Goal: Transaction & Acquisition: Download file/media

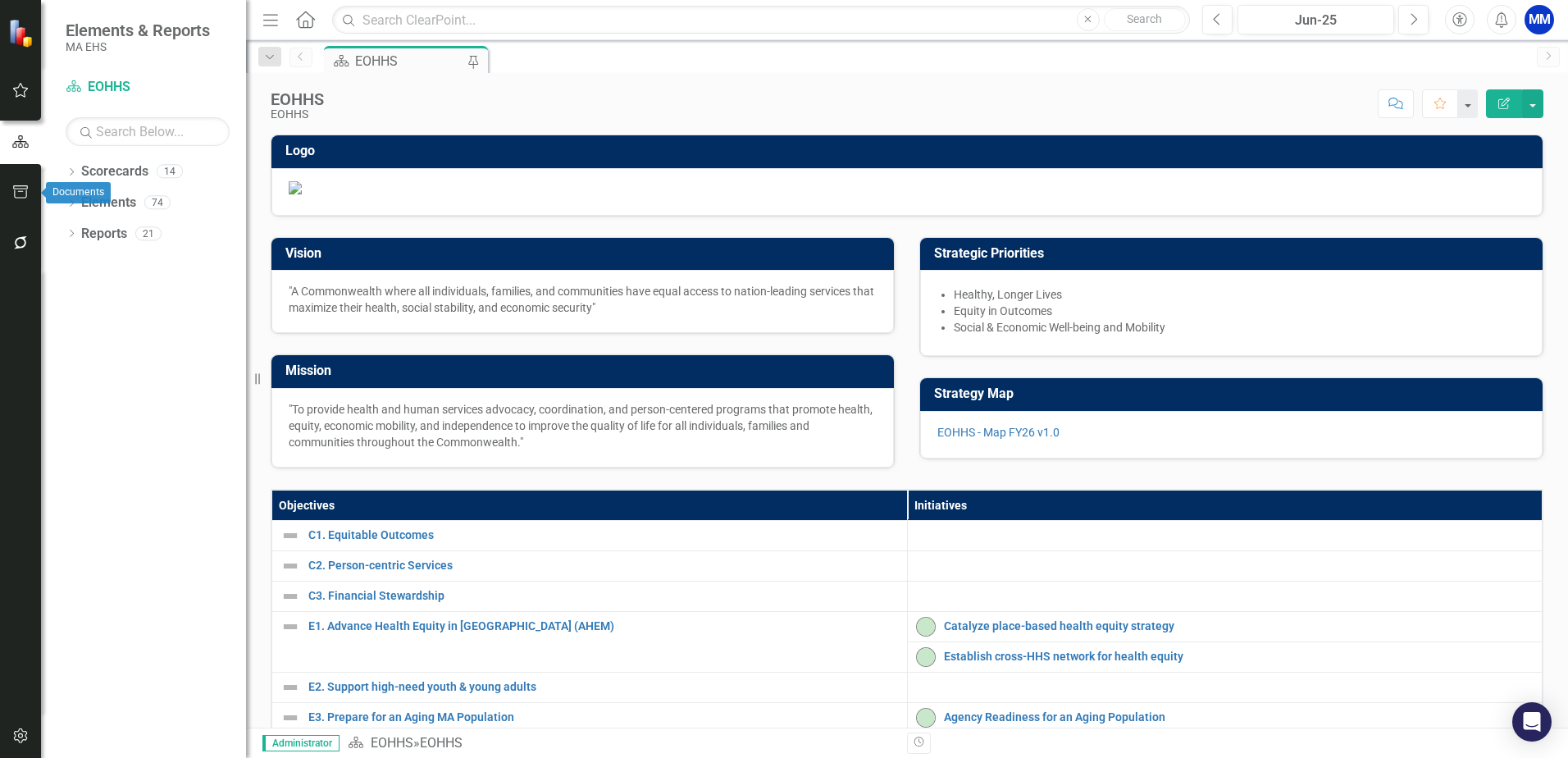
click at [13, 185] on icon "button" at bounding box center [20, 191] width 17 height 13
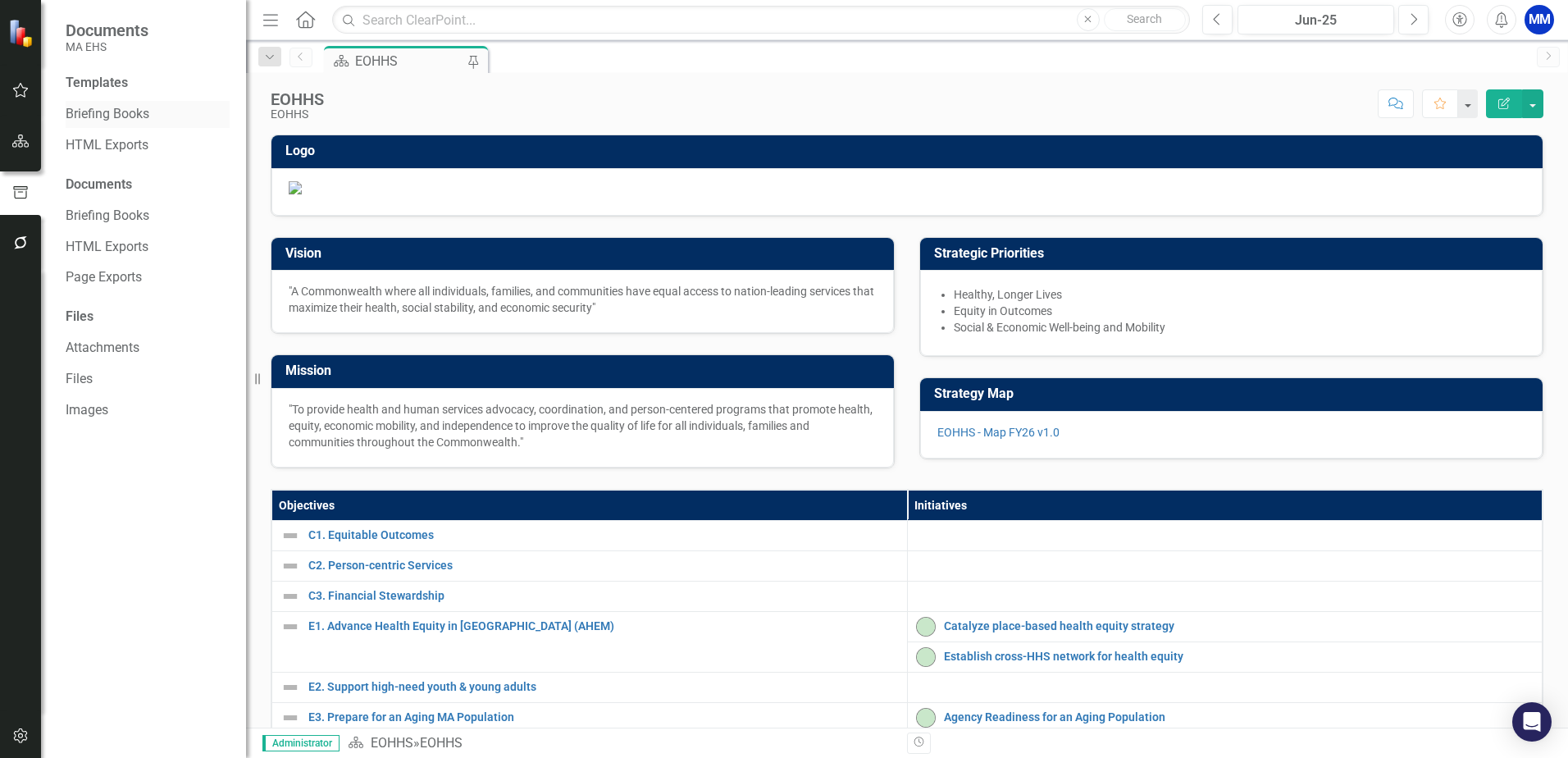
click at [95, 112] on link "Briefing Books" at bounding box center [148, 114] width 164 height 19
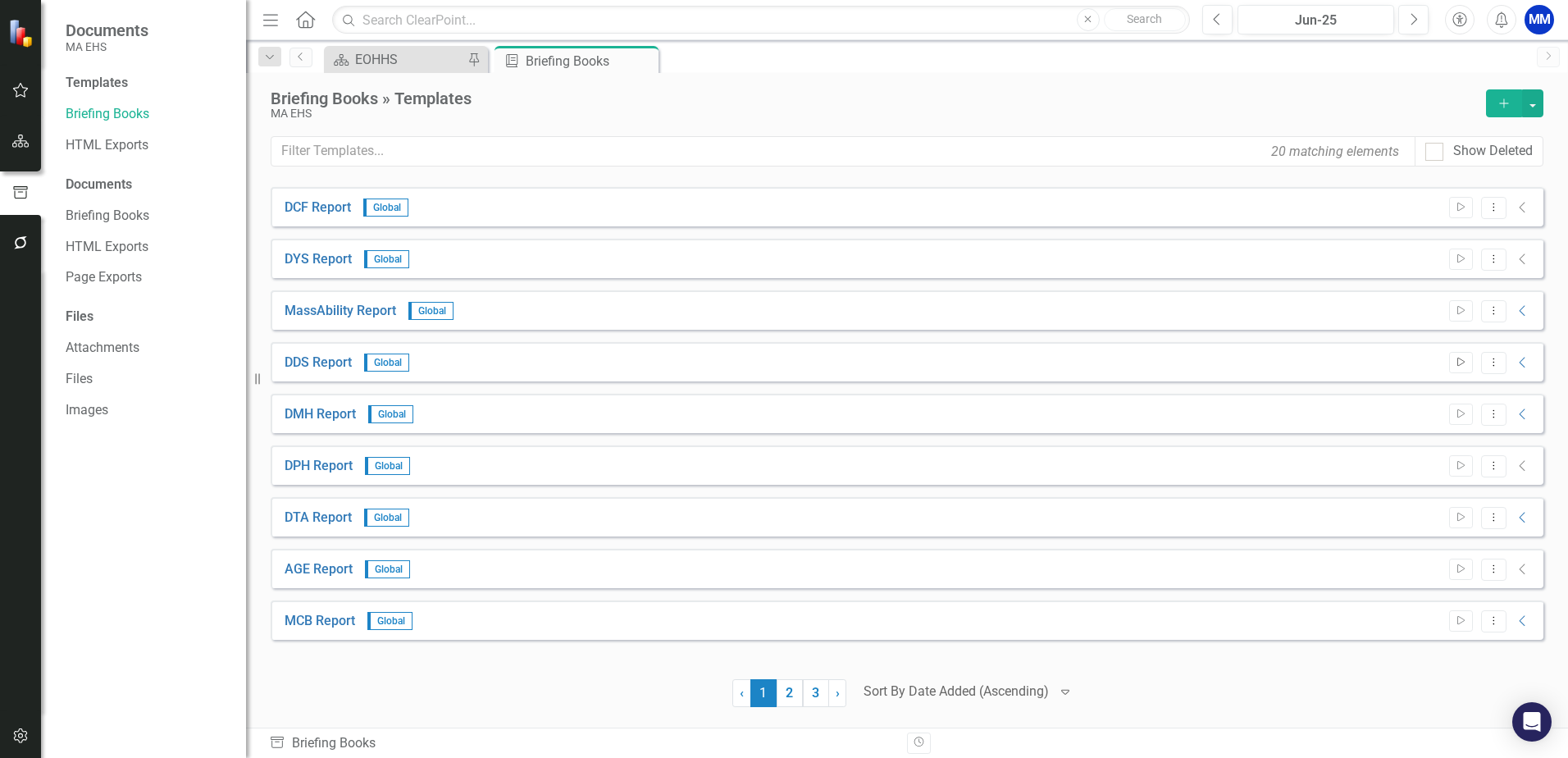
click at [1460, 364] on icon "Start" at bounding box center [1461, 362] width 12 height 10
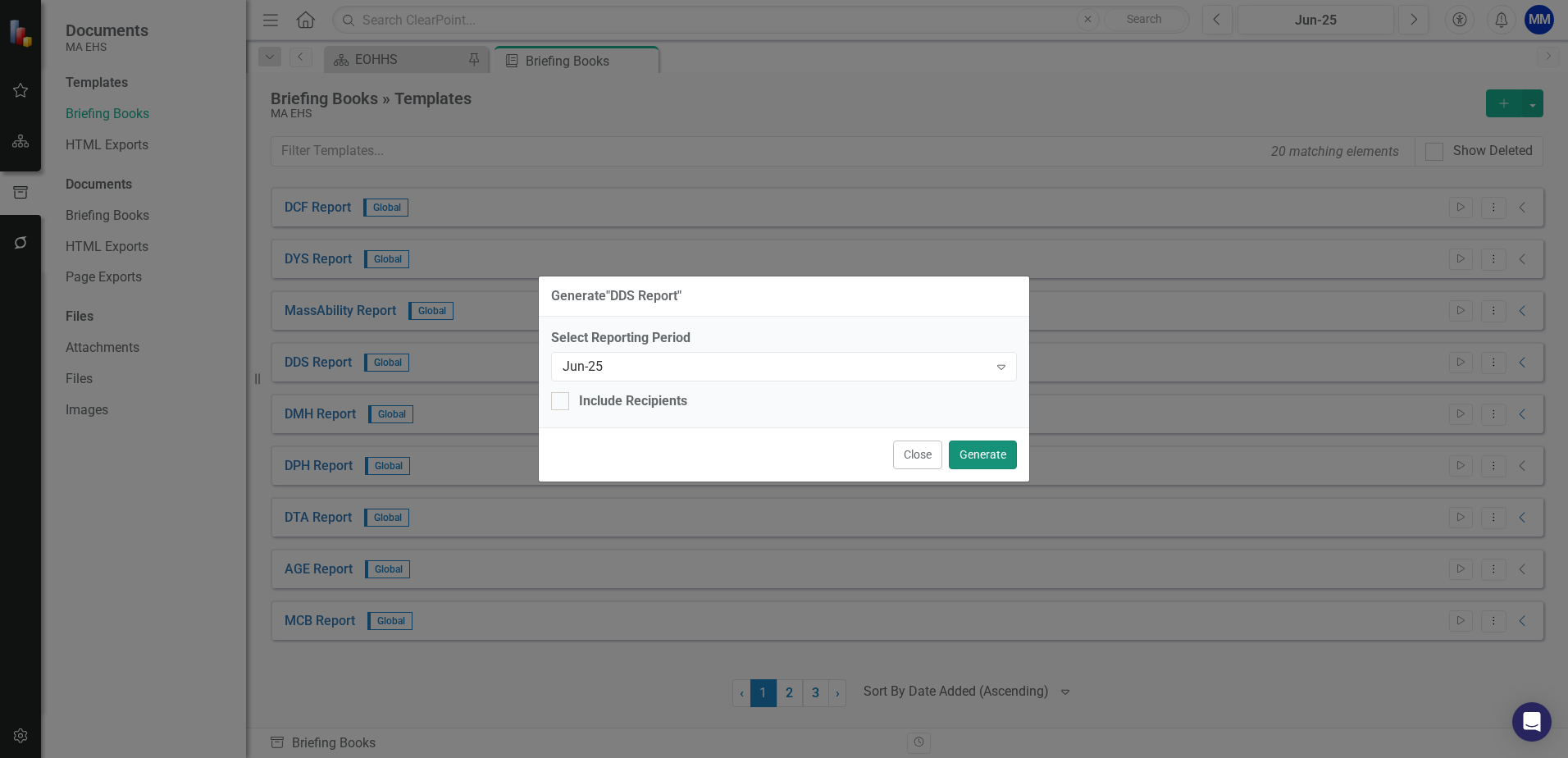
click at [974, 442] on button "Generate" at bounding box center [983, 454] width 68 height 29
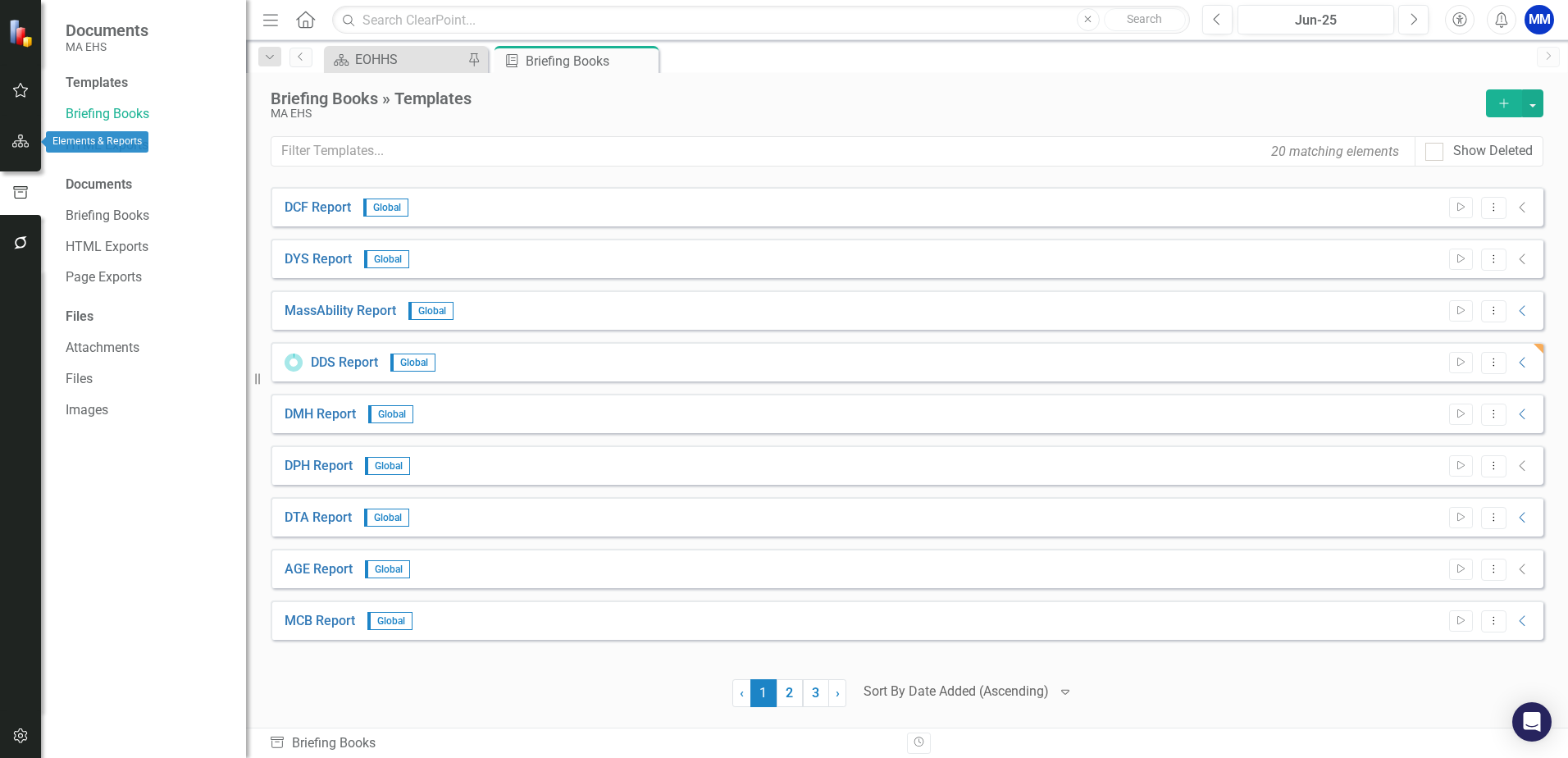
click at [19, 130] on button "button" at bounding box center [20, 142] width 37 height 34
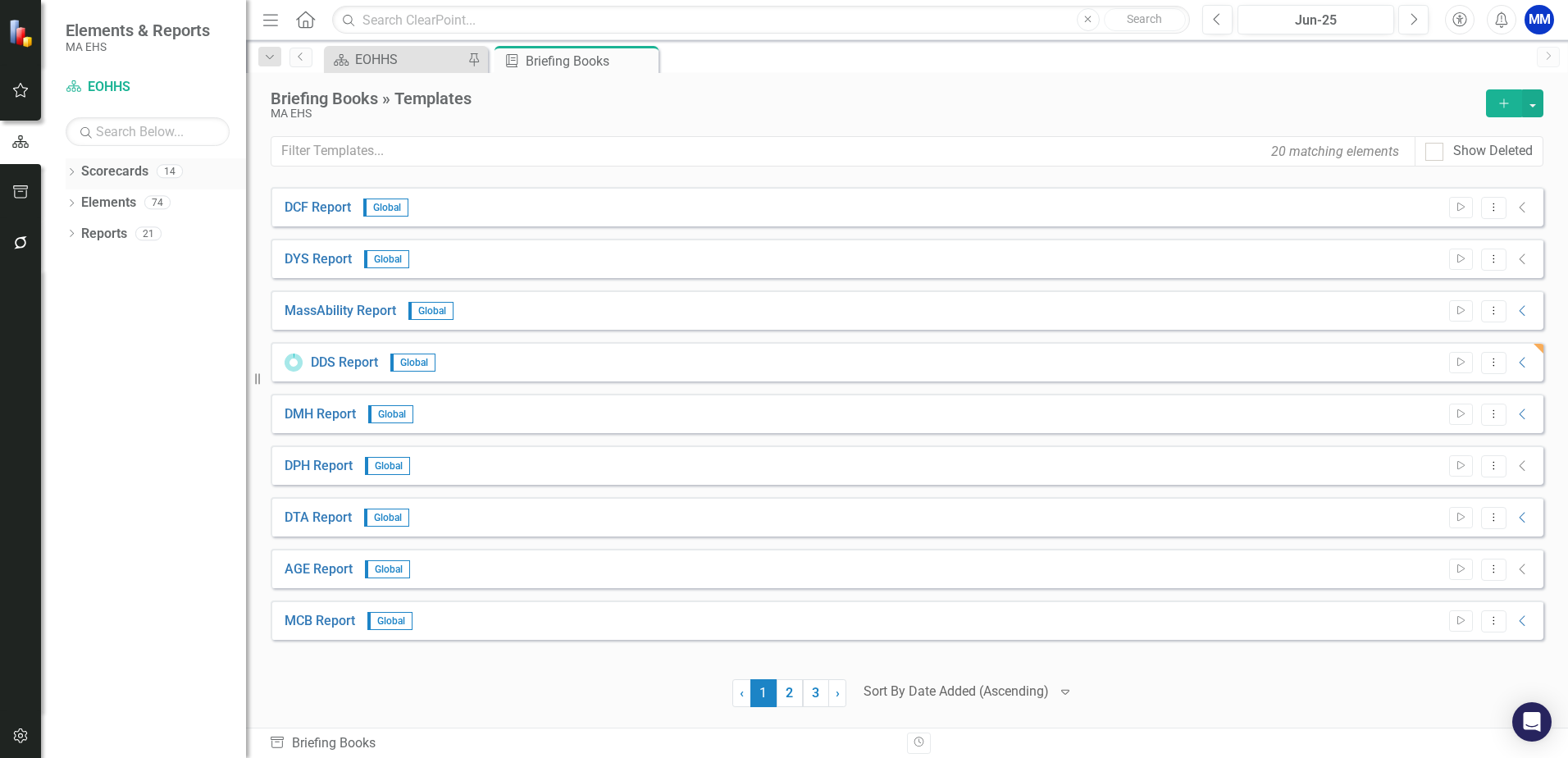
click at [75, 170] on icon "Dropdown" at bounding box center [71, 173] width 11 height 9
click at [79, 205] on icon "Dropdown" at bounding box center [80, 202] width 12 height 10
click at [129, 293] on link "DDS" at bounding box center [176, 296] width 139 height 19
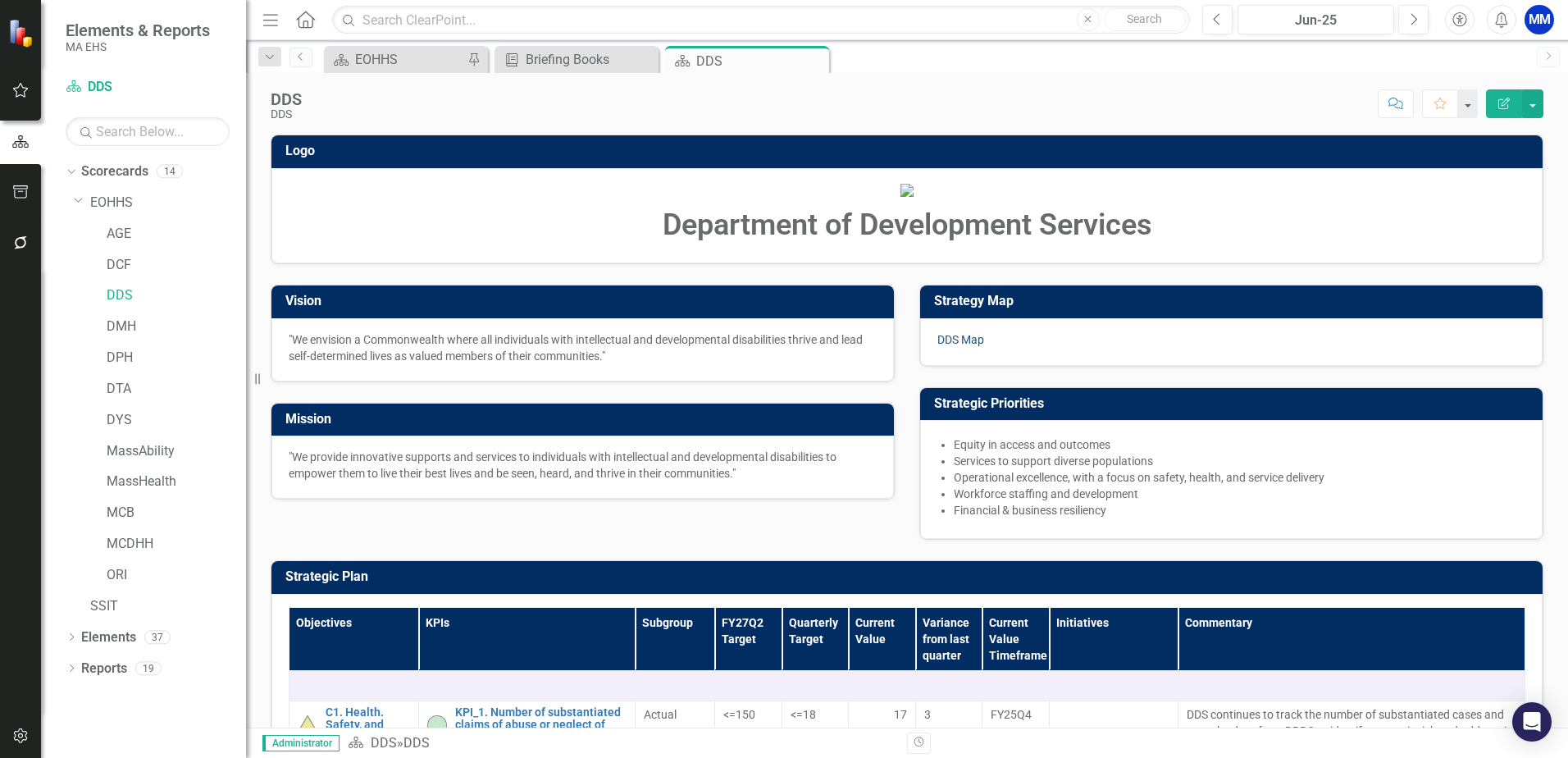
click at [970, 346] on link "DDS Map" at bounding box center [960, 338] width 47 height 13
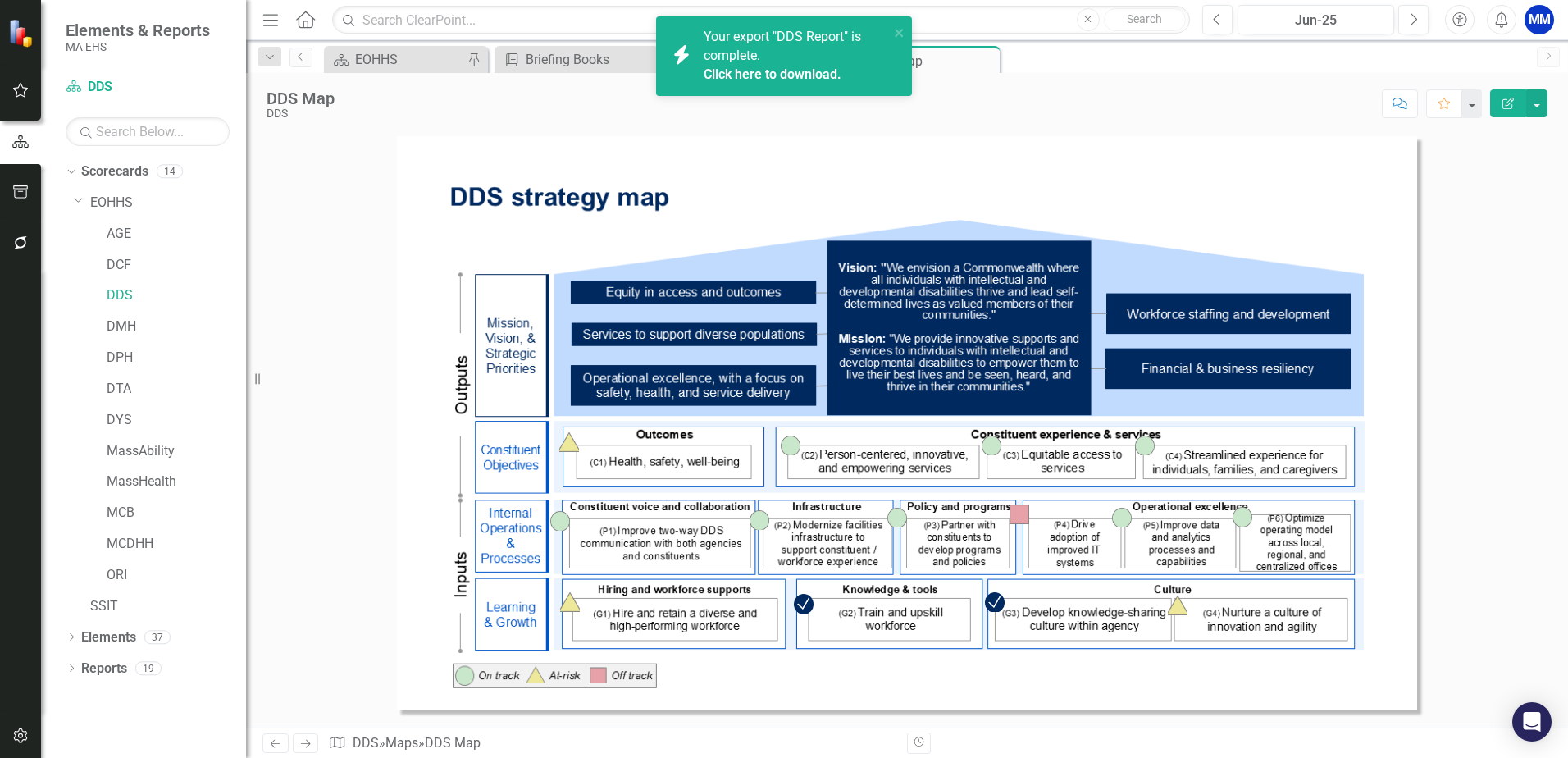
click at [825, 70] on link "Click here to download." at bounding box center [772, 74] width 138 height 15
